Goal: Navigation & Orientation: Find specific page/section

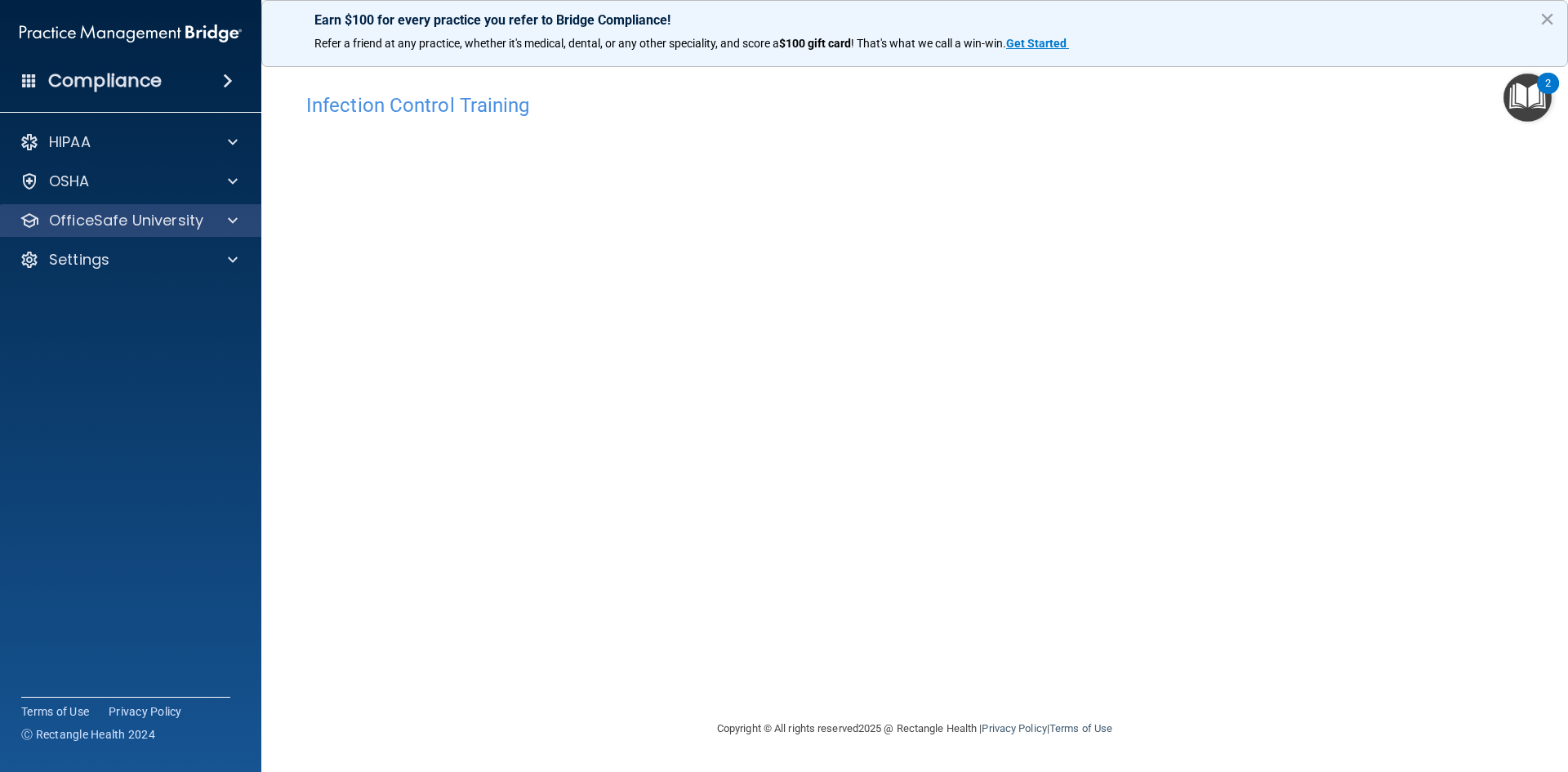
click at [132, 236] on div "OfficeSafe University" at bounding box center [131, 221] width 262 height 33
click at [200, 218] on p "OfficeSafe University" at bounding box center [125, 221] width 154 height 20
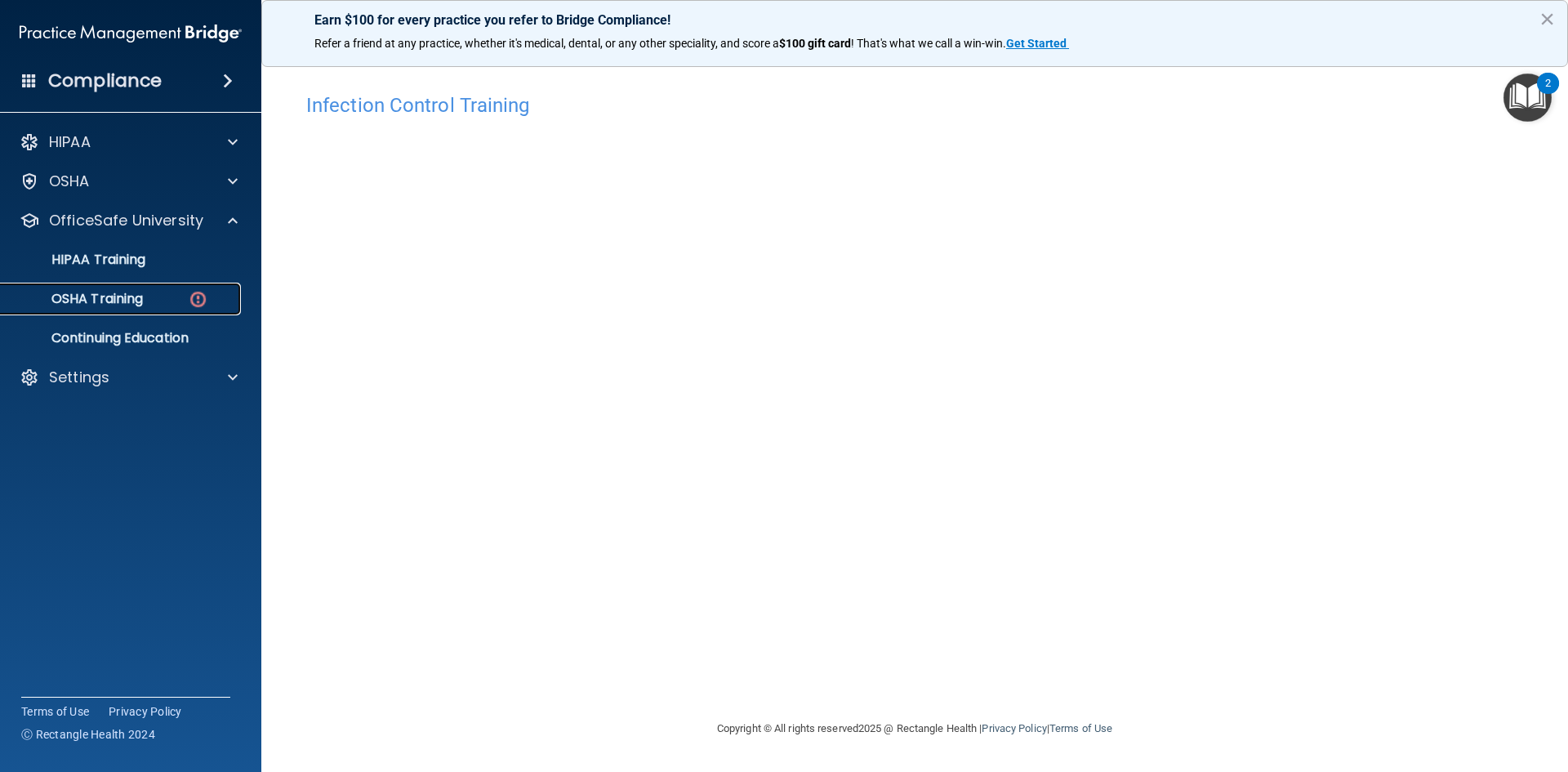
click at [153, 307] on div "OSHA Training" at bounding box center [122, 299] width 223 height 16
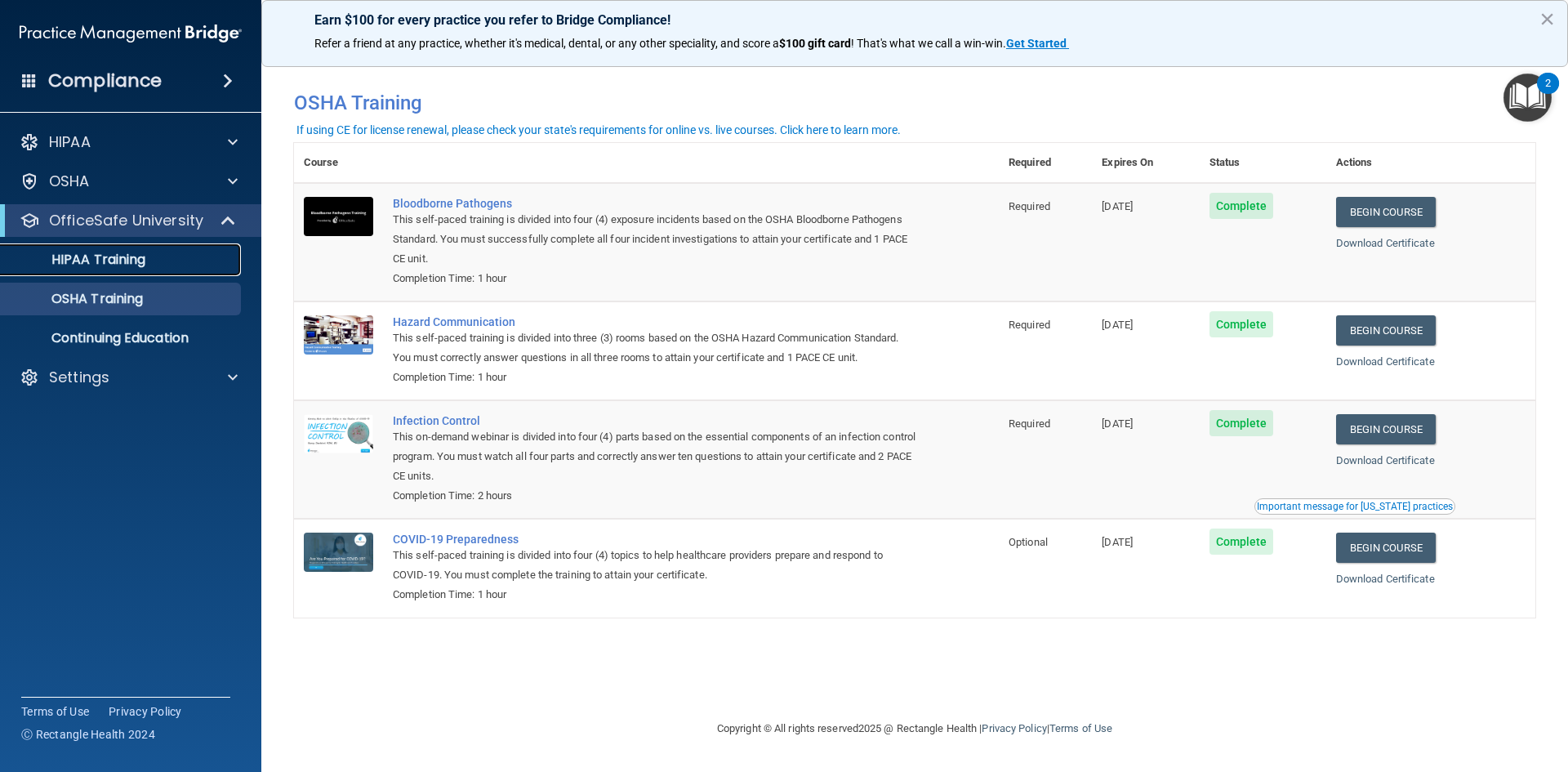
click at [167, 266] on div "HIPAA Training" at bounding box center [122, 260] width 223 height 16
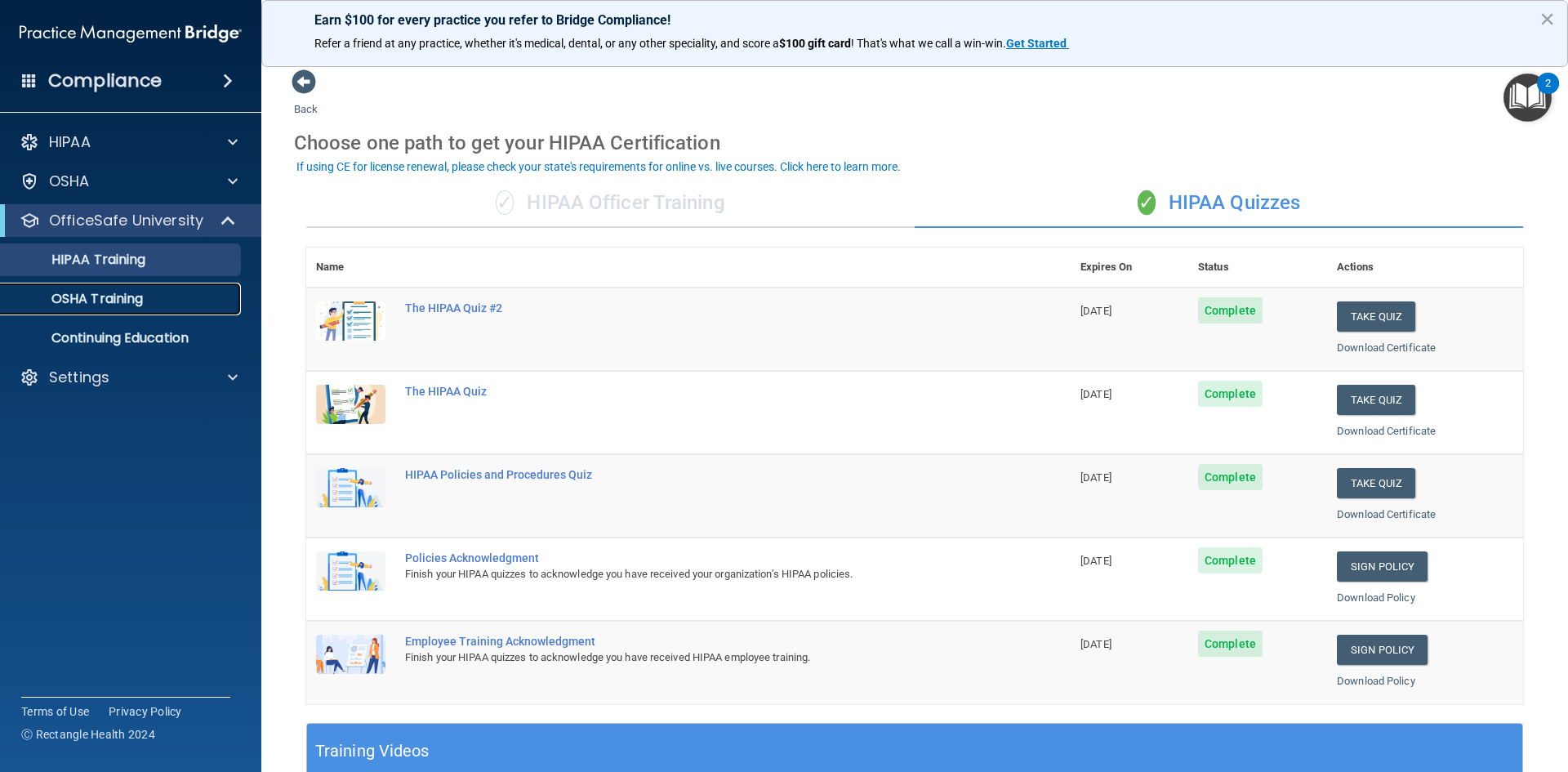
click at [93, 311] on link "OSHA Training" at bounding box center [112, 299] width 257 height 33
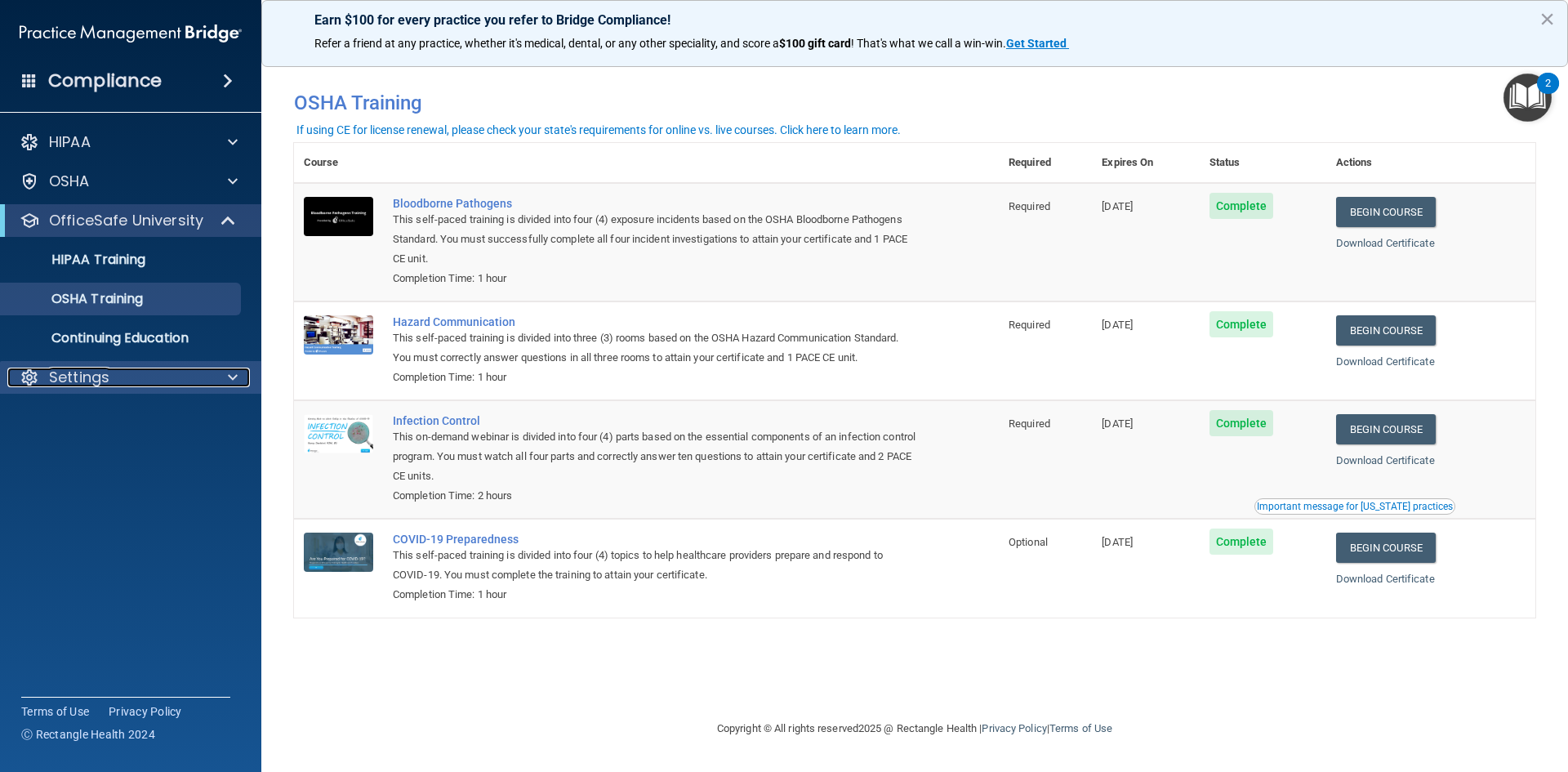
click at [219, 376] on div at bounding box center [231, 378] width 41 height 20
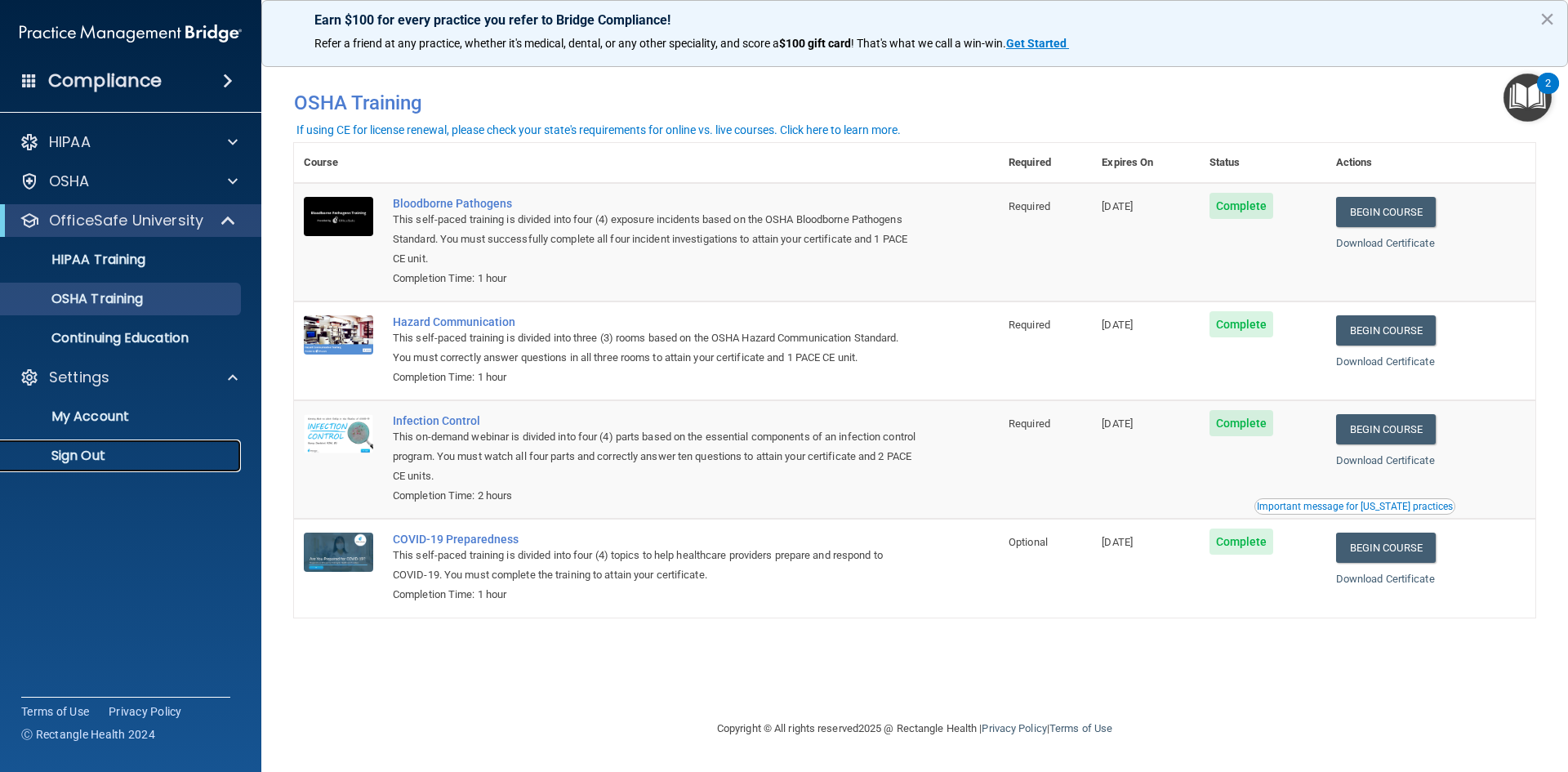
click at [87, 451] on p "Sign Out" at bounding box center [122, 456] width 223 height 16
